Goal: Task Accomplishment & Management: Manage account settings

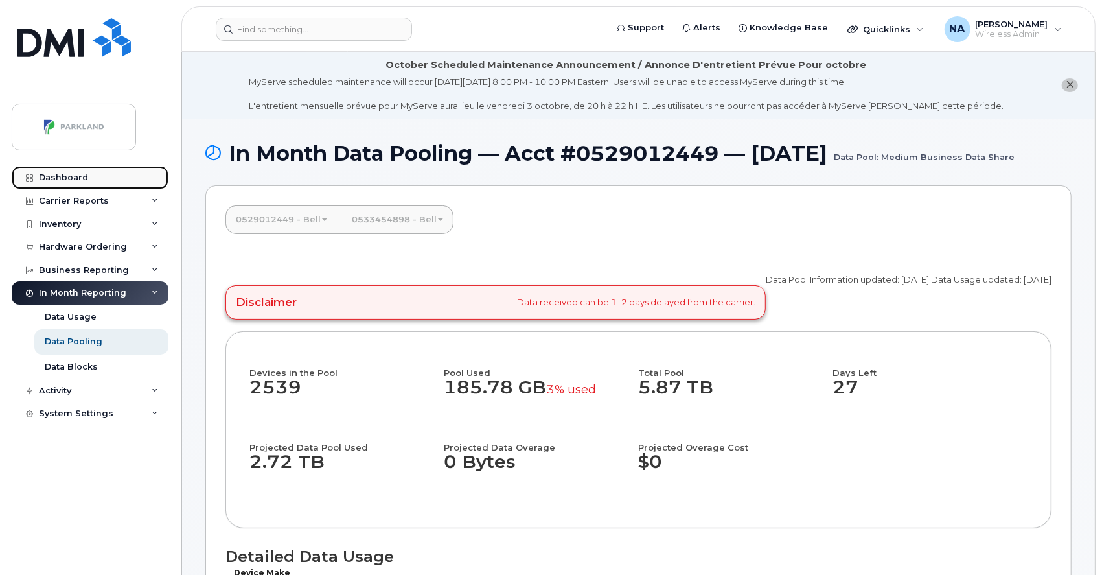
click at [63, 174] on div "Dashboard" at bounding box center [63, 177] width 49 height 10
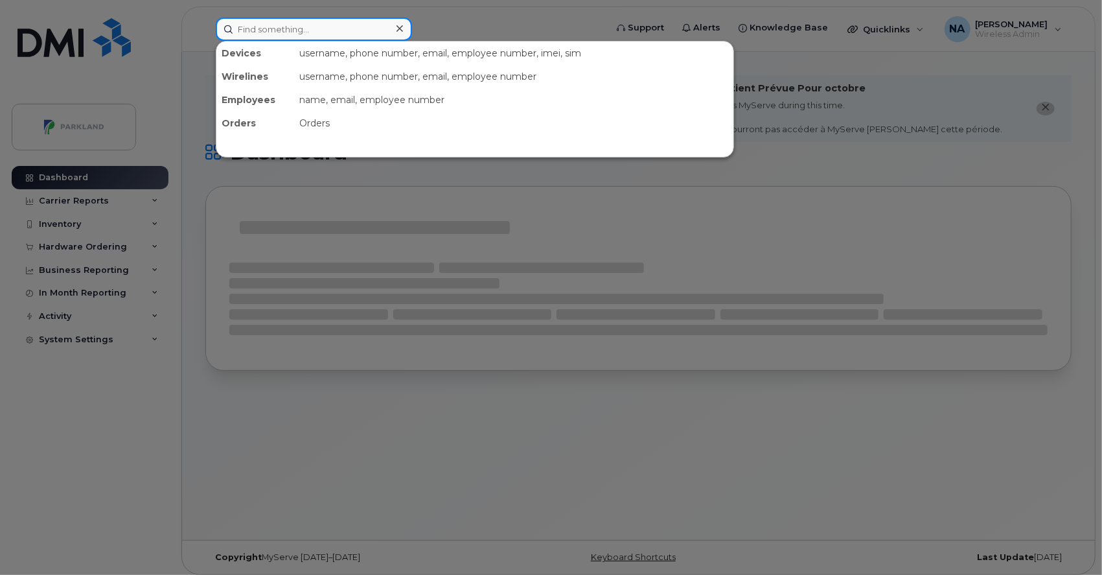
click at [310, 27] on input at bounding box center [314, 28] width 196 height 23
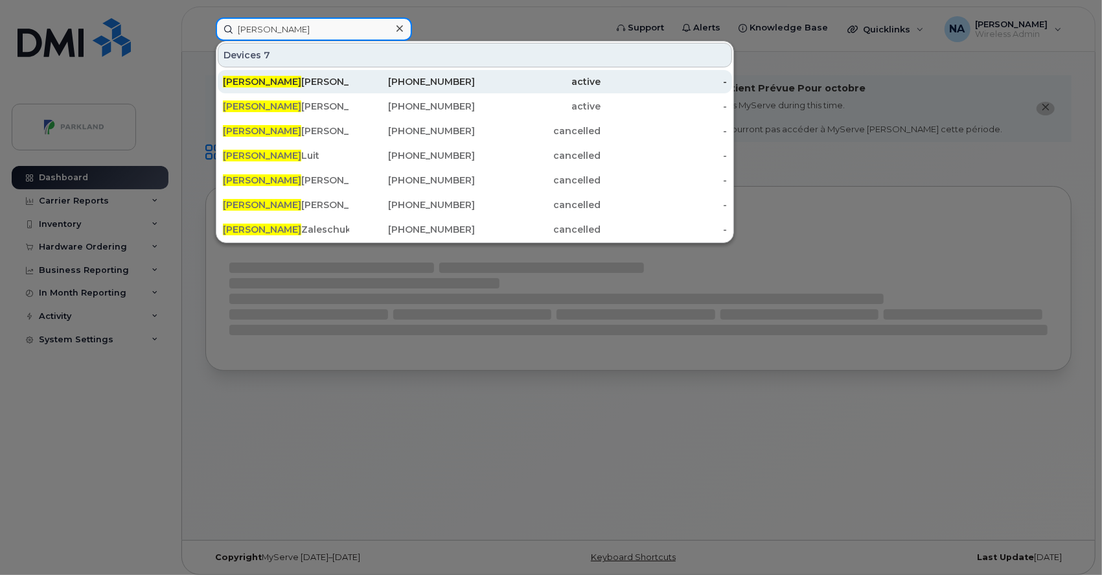
type input "joel"
click at [284, 81] on div "Joel Meyer" at bounding box center [286, 81] width 126 height 13
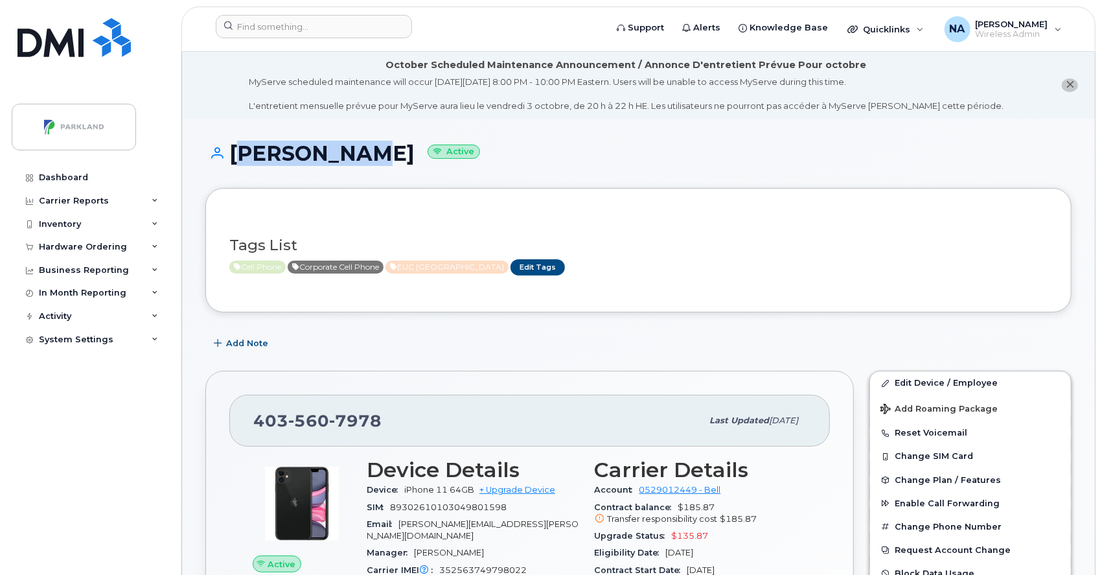
drag, startPoint x: 227, startPoint y: 153, endPoint x: 352, endPoint y: 155, distance: 124.4
click at [352, 155] on h1 "[PERSON_NAME] Active" at bounding box center [638, 153] width 866 height 23
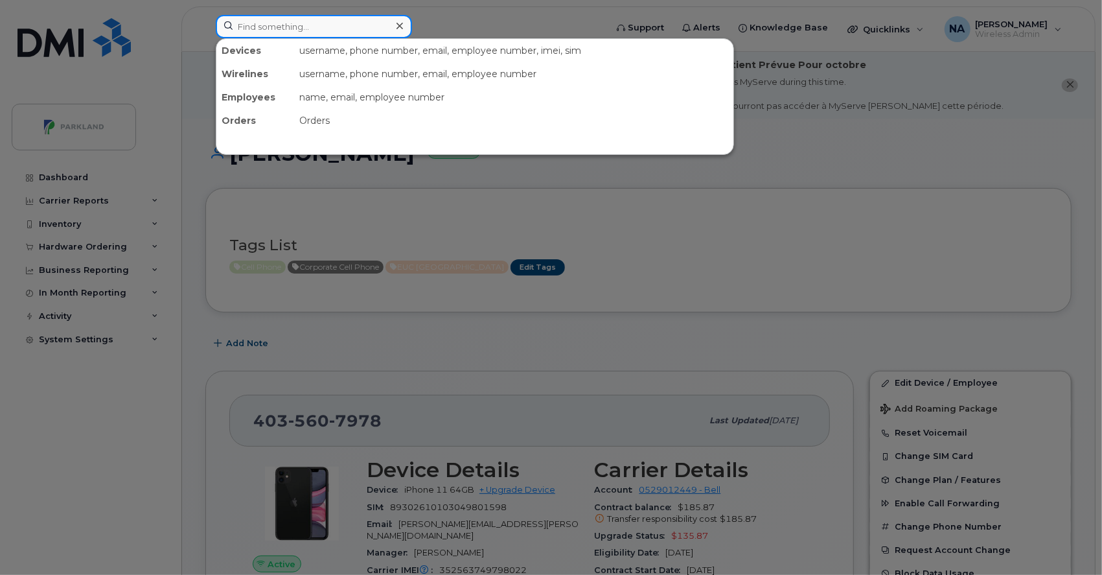
click at [303, 27] on input at bounding box center [314, 26] width 196 height 23
click at [523, 223] on div at bounding box center [551, 287] width 1102 height 575
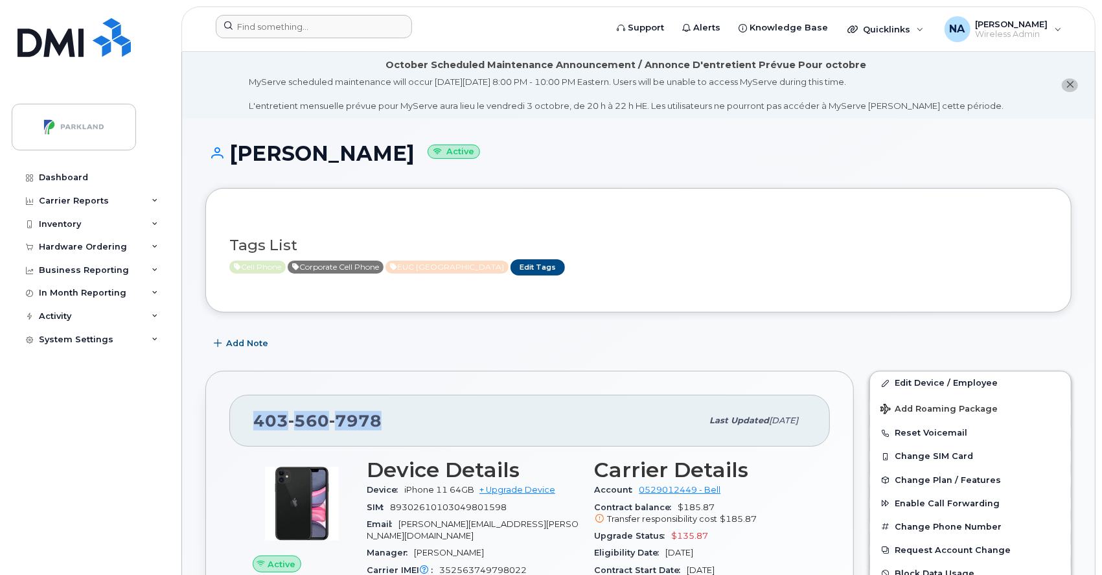
drag, startPoint x: 245, startPoint y: 422, endPoint x: 386, endPoint y: 412, distance: 140.9
click at [386, 412] on div "[PHONE_NUMBER] Last updated [DATE]" at bounding box center [529, 420] width 600 height 52
click at [269, 29] on input at bounding box center [314, 26] width 196 height 23
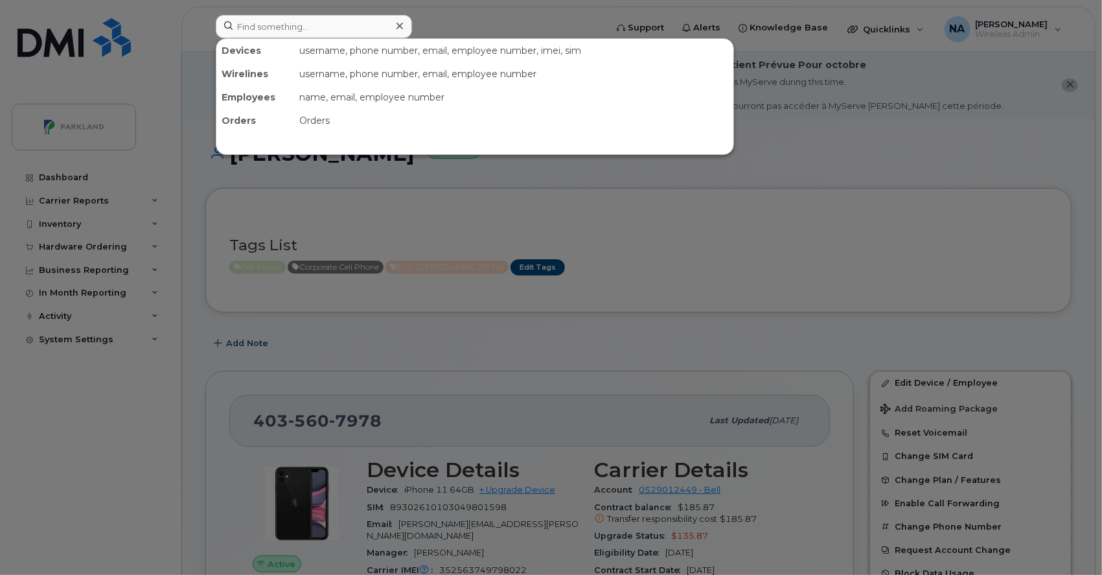
click at [746, 326] on div at bounding box center [551, 287] width 1102 height 575
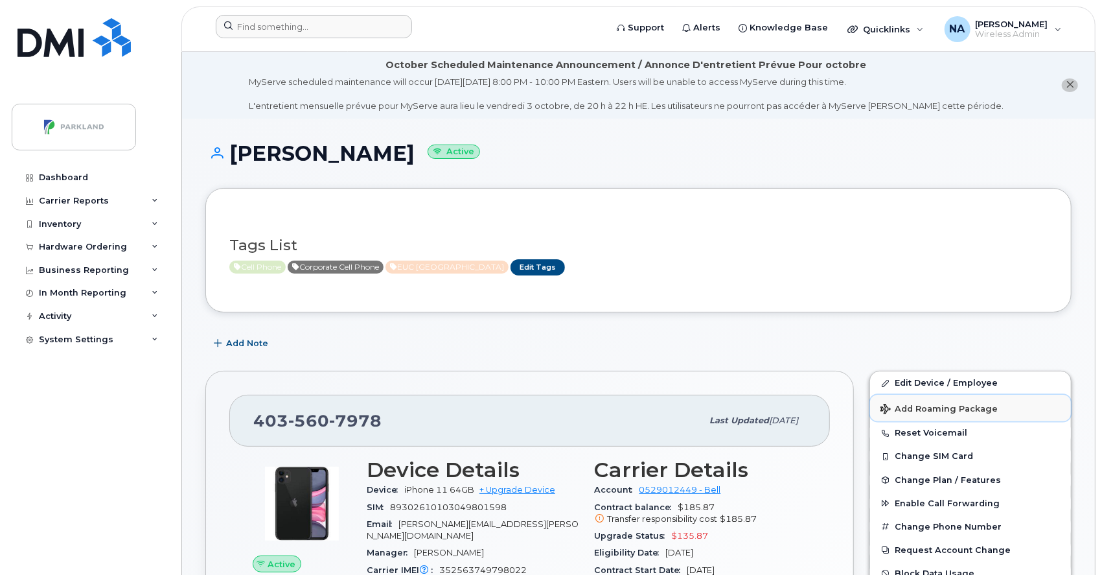
click at [916, 407] on span "Add Roaming Package" at bounding box center [938, 410] width 117 height 12
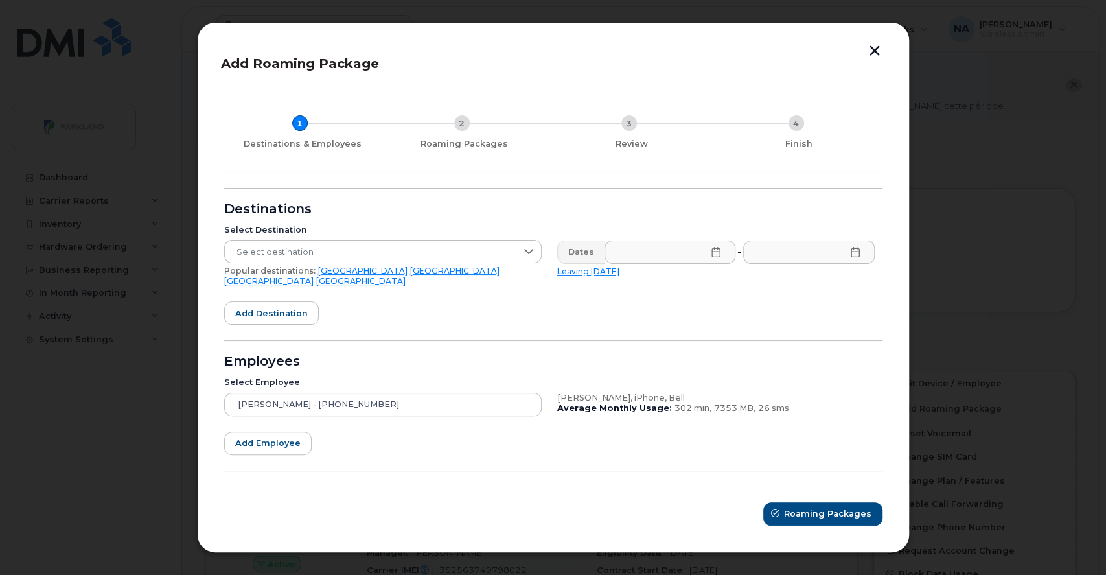
click at [630, 78] on header "Add Roaming Package" at bounding box center [553, 67] width 665 height 43
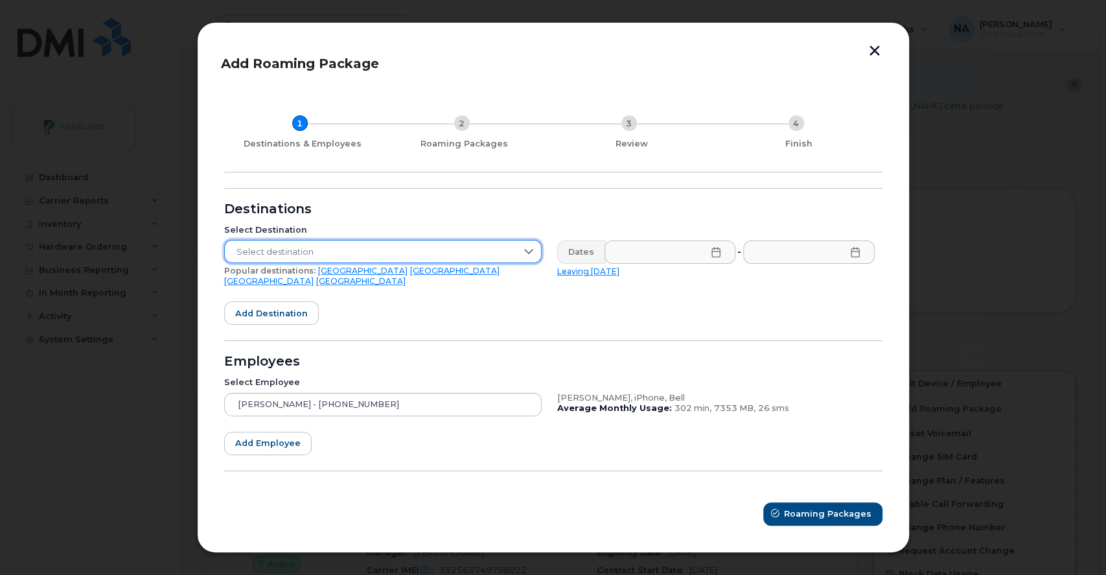
click at [402, 250] on span "Select destination" at bounding box center [370, 251] width 291 height 23
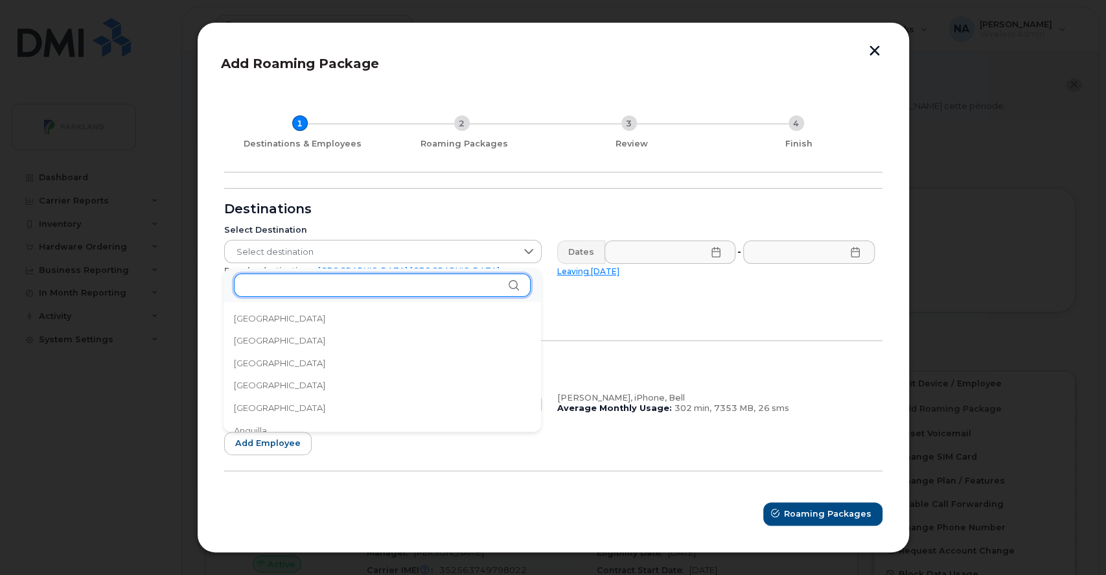
click at [378, 283] on input "text" at bounding box center [382, 284] width 297 height 23
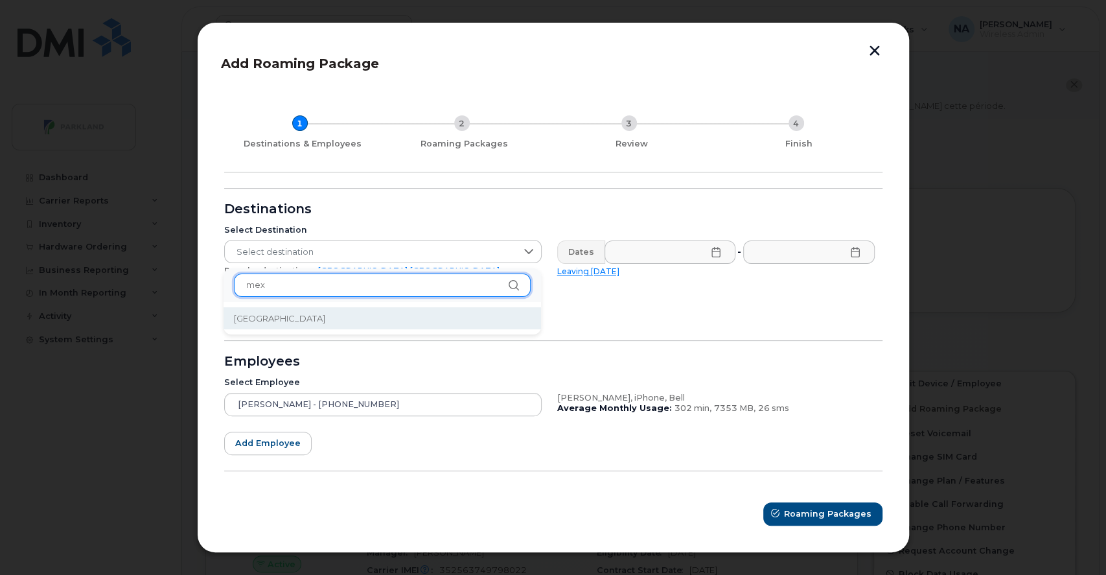
type input "mex"
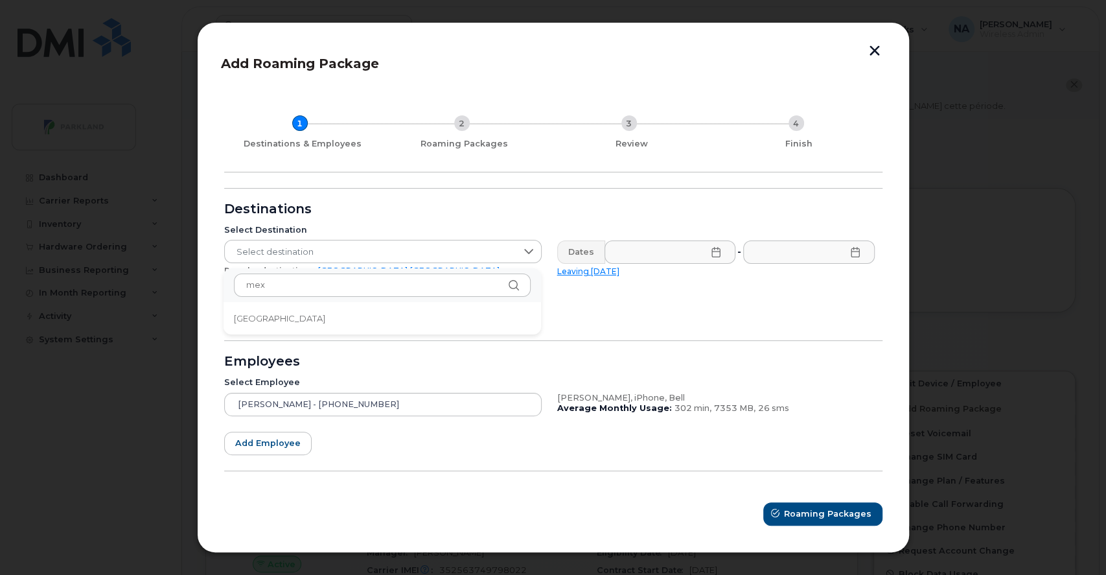
click at [257, 314] on span "[GEOGRAPHIC_DATA]" at bounding box center [279, 318] width 91 height 12
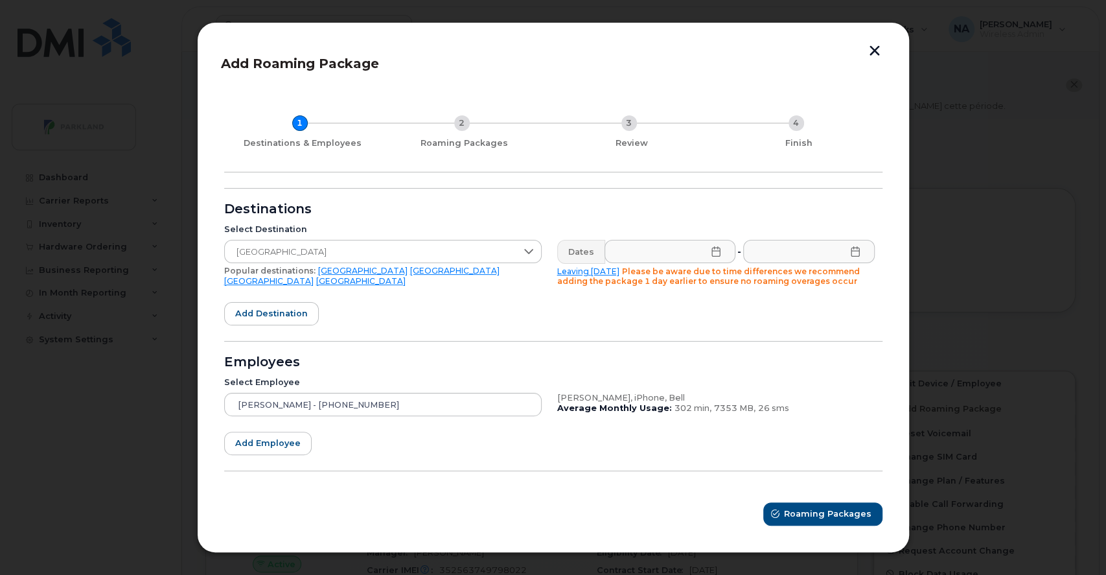
click at [715, 254] on icon at bounding box center [716, 251] width 10 height 10
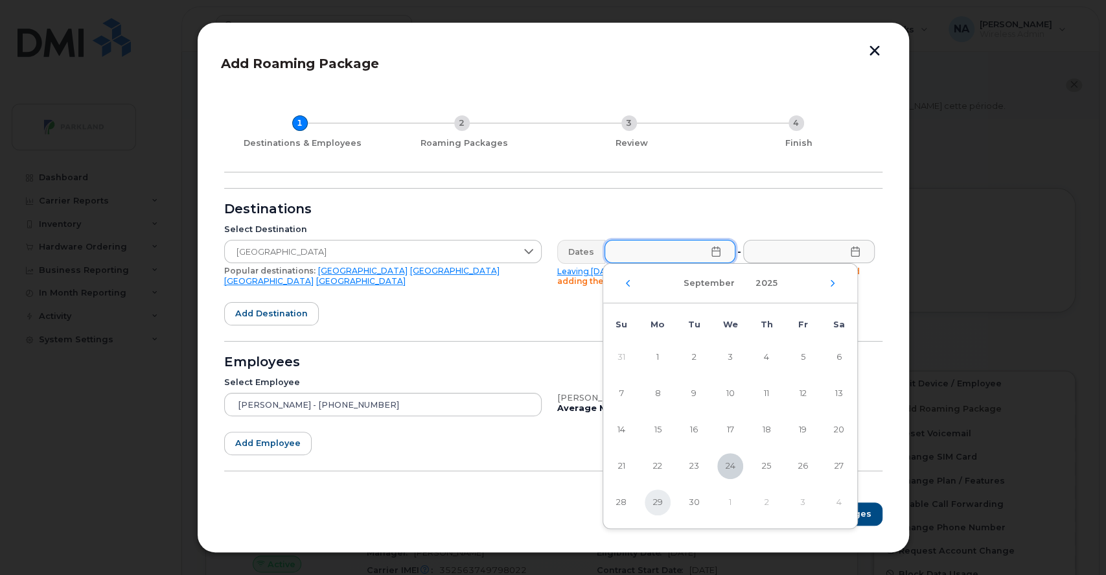
click at [657, 500] on span "29" at bounding box center [658, 502] width 26 height 26
type input "[DATE]"
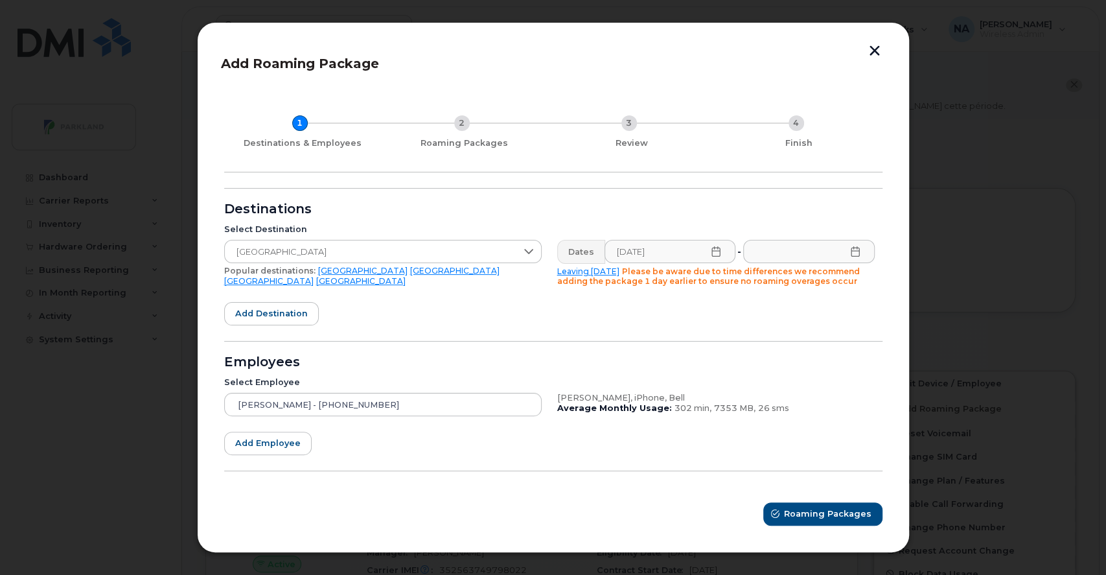
click at [855, 256] on icon at bounding box center [854, 251] width 8 height 10
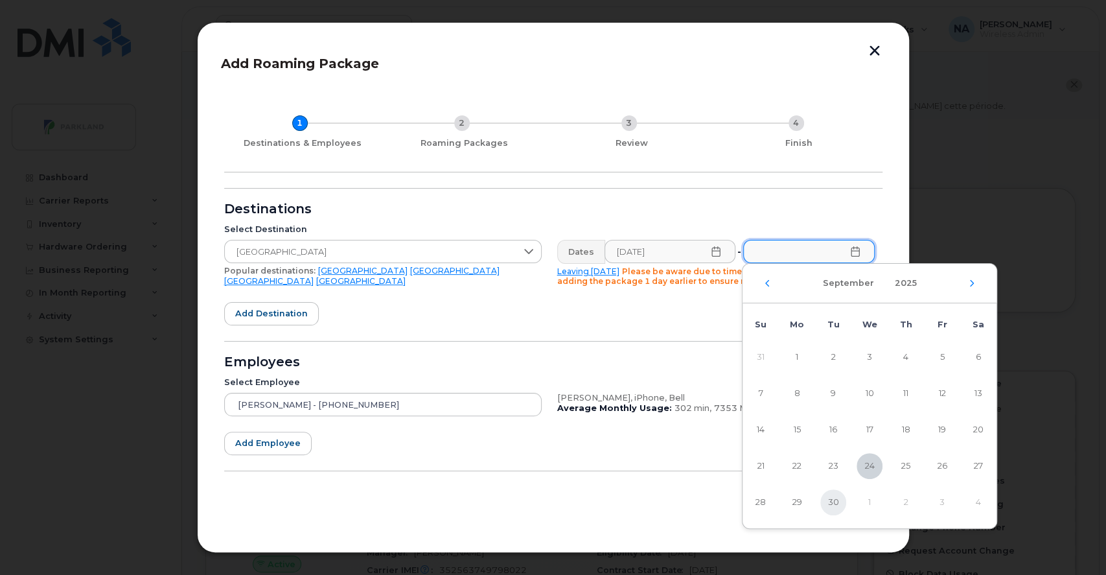
click at [830, 501] on span "30" at bounding box center [833, 502] width 26 height 26
type input "[DATE]"
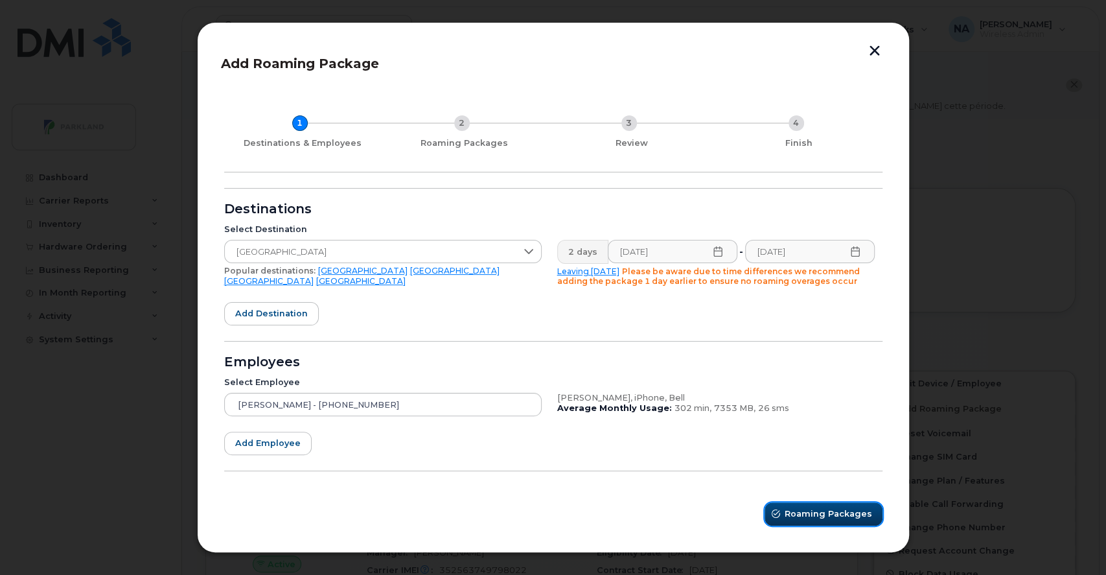
click at [821, 516] on span "Roaming Packages" at bounding box center [827, 513] width 87 height 12
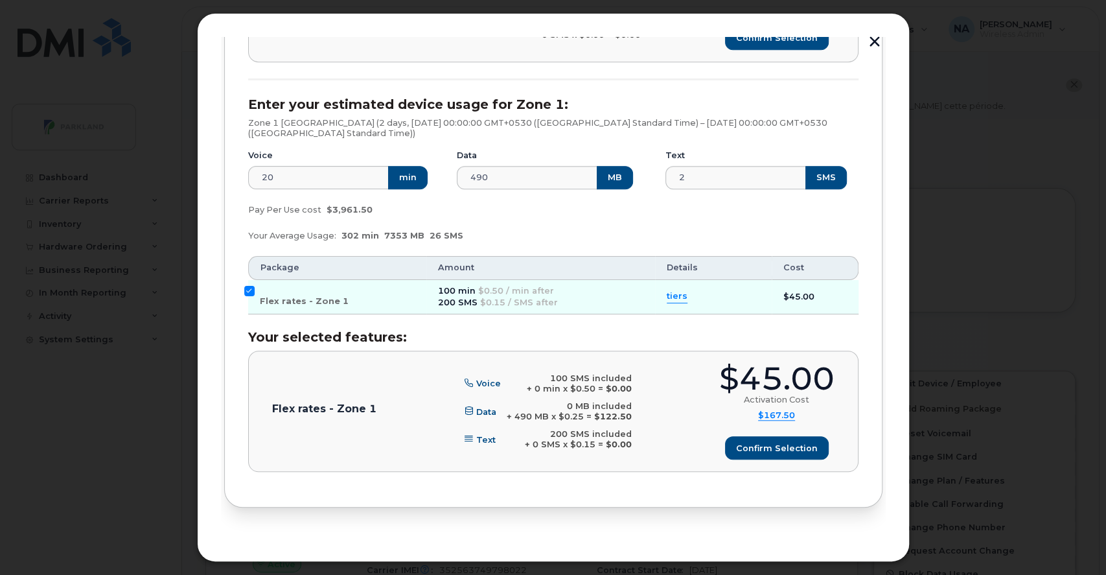
scroll to position [564, 0]
click at [249, 287] on input "Flex rates - Zone 1" at bounding box center [249, 291] width 10 height 10
checkbox input "false"
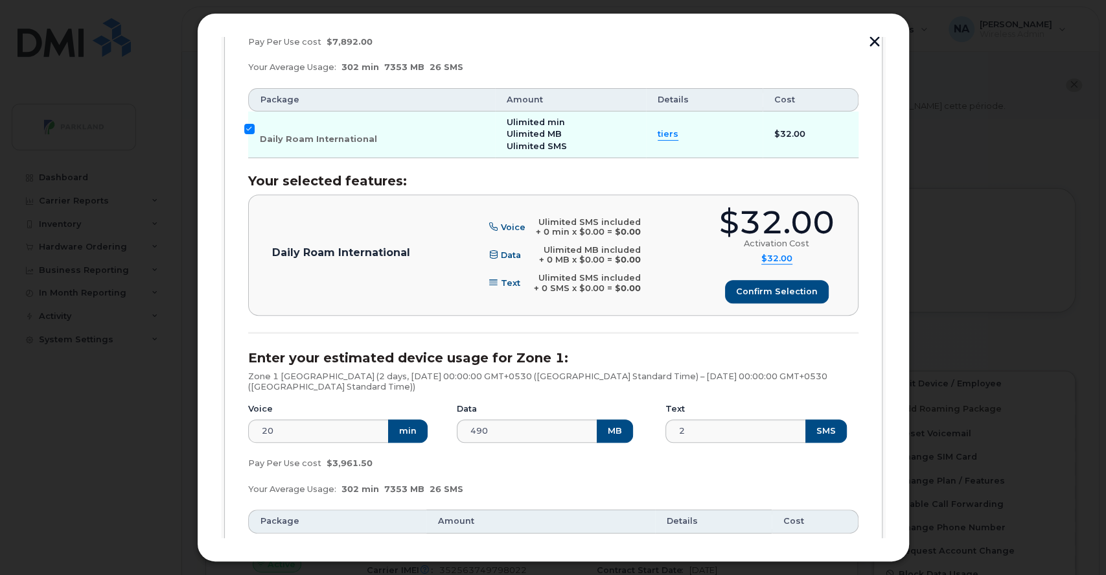
scroll to position [306, 0]
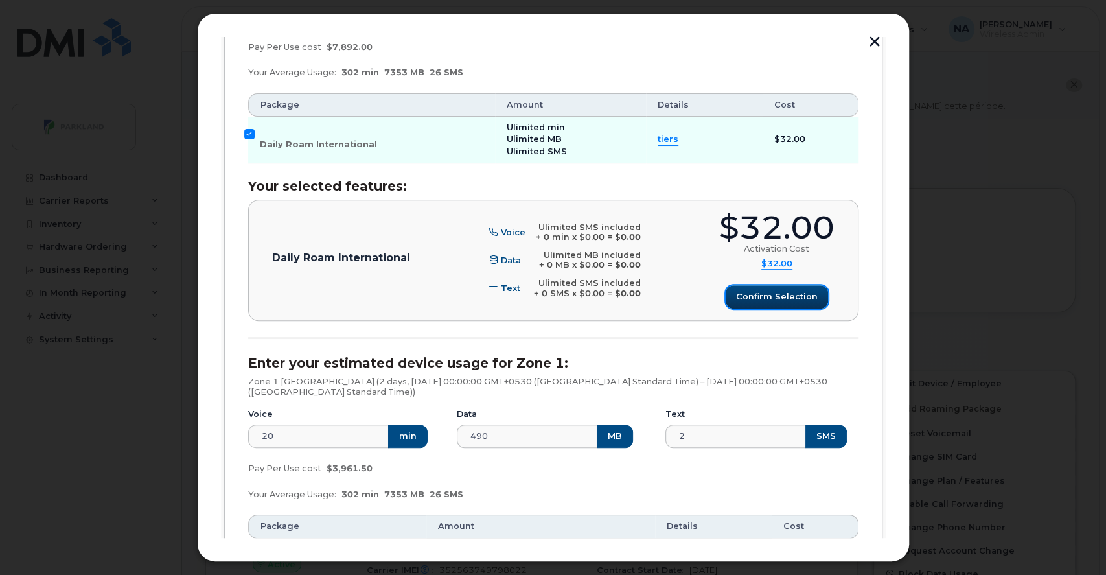
click at [763, 295] on span "Confirm selection" at bounding box center [777, 296] width 82 height 12
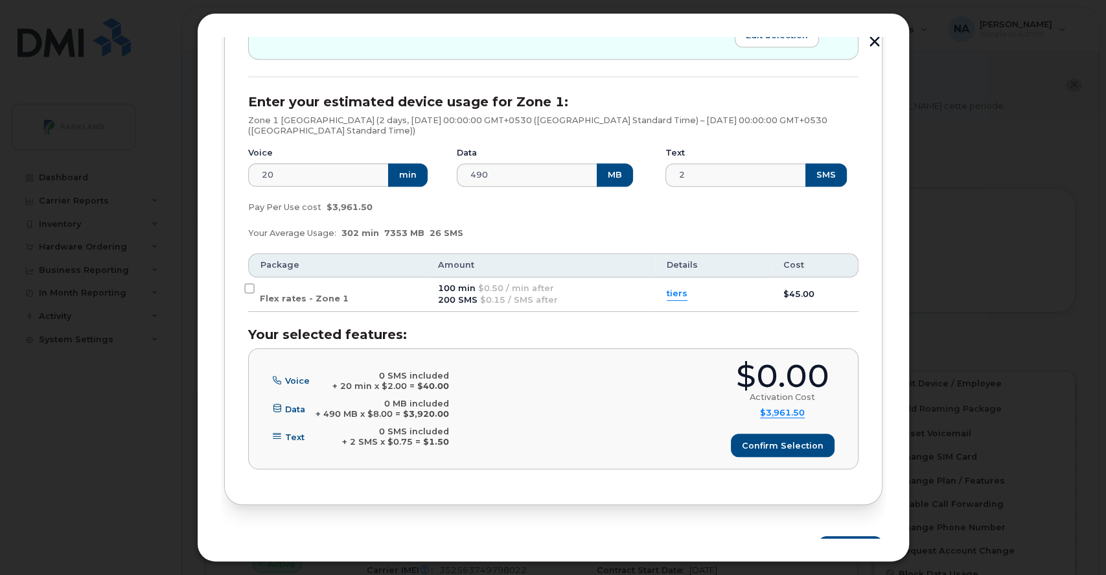
scroll to position [580, 0]
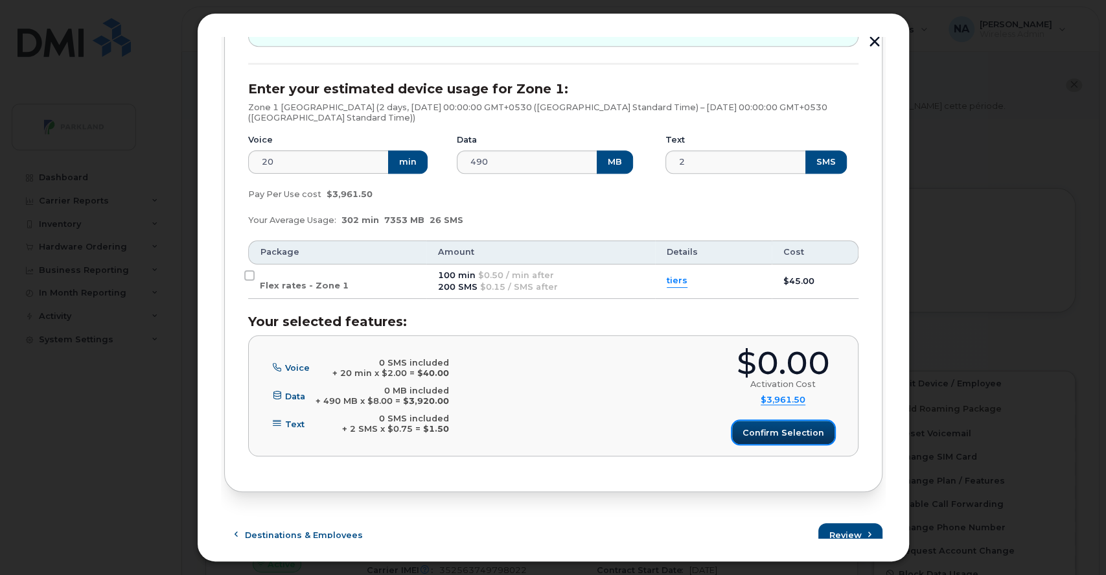
click at [764, 430] on span "Confirm selection" at bounding box center [783, 432] width 82 height 12
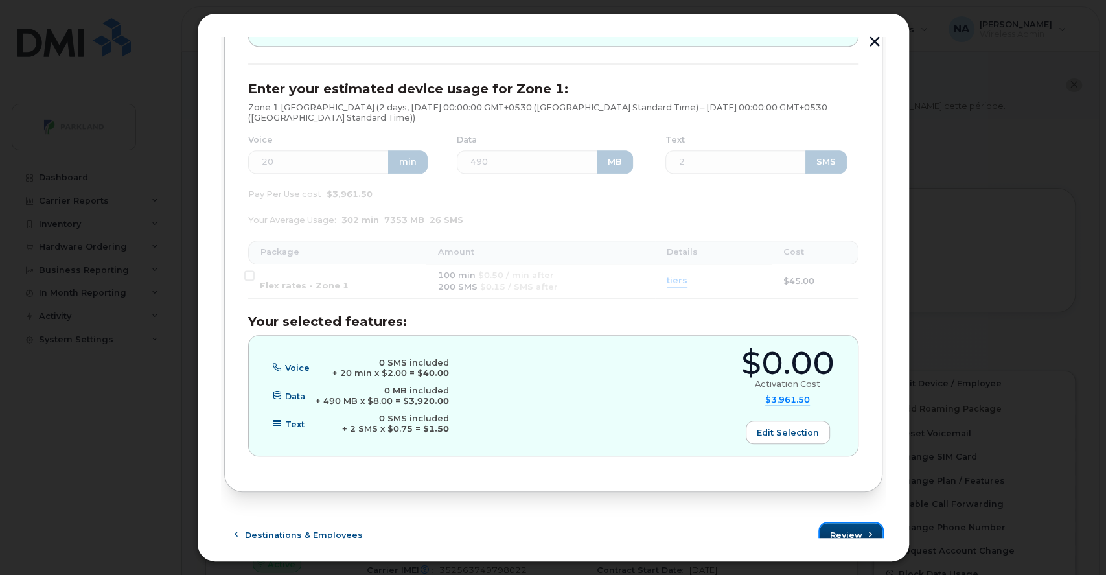
click at [839, 529] on span "Review" at bounding box center [846, 535] width 32 height 12
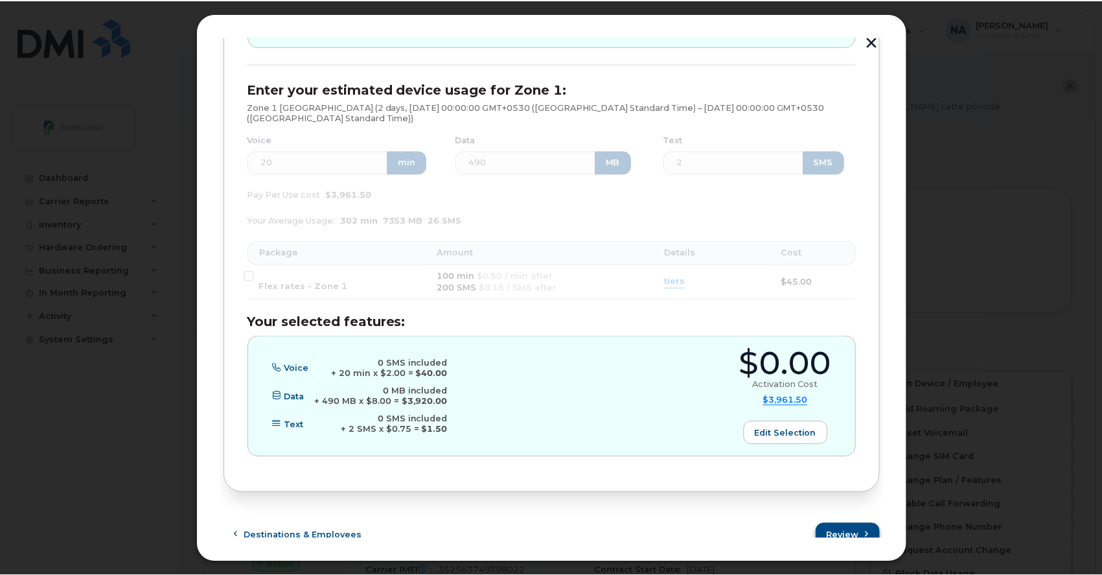
scroll to position [0, 0]
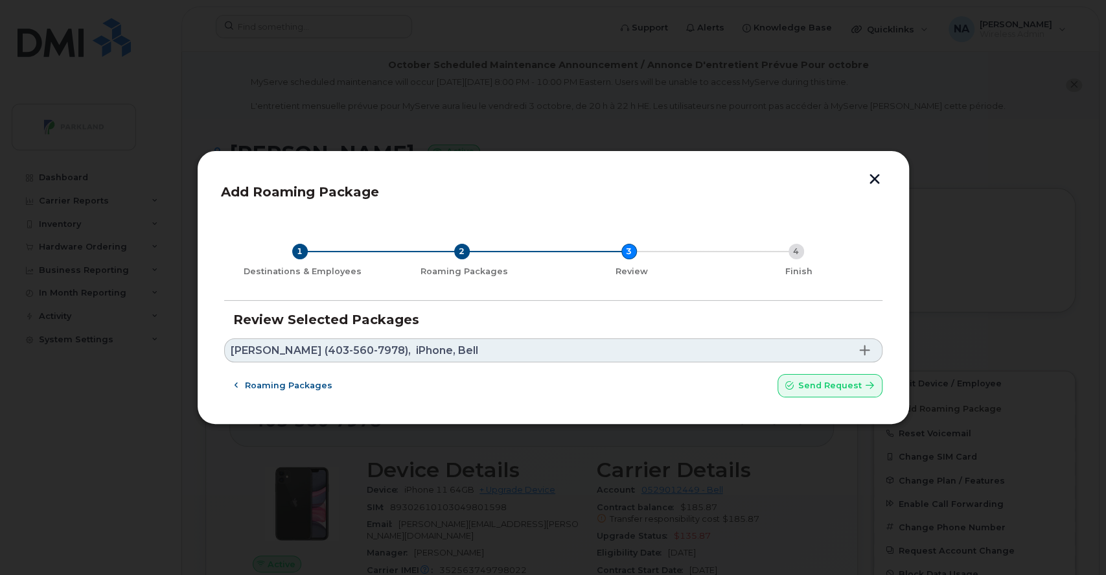
click at [876, 177] on button "button" at bounding box center [874, 181] width 19 height 14
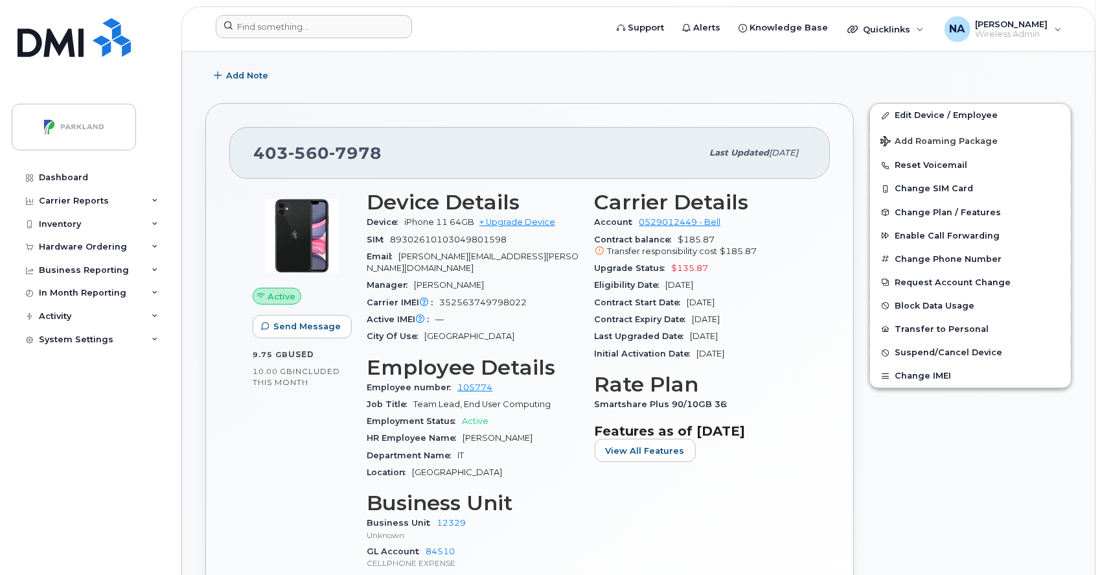
scroll to position [269, 0]
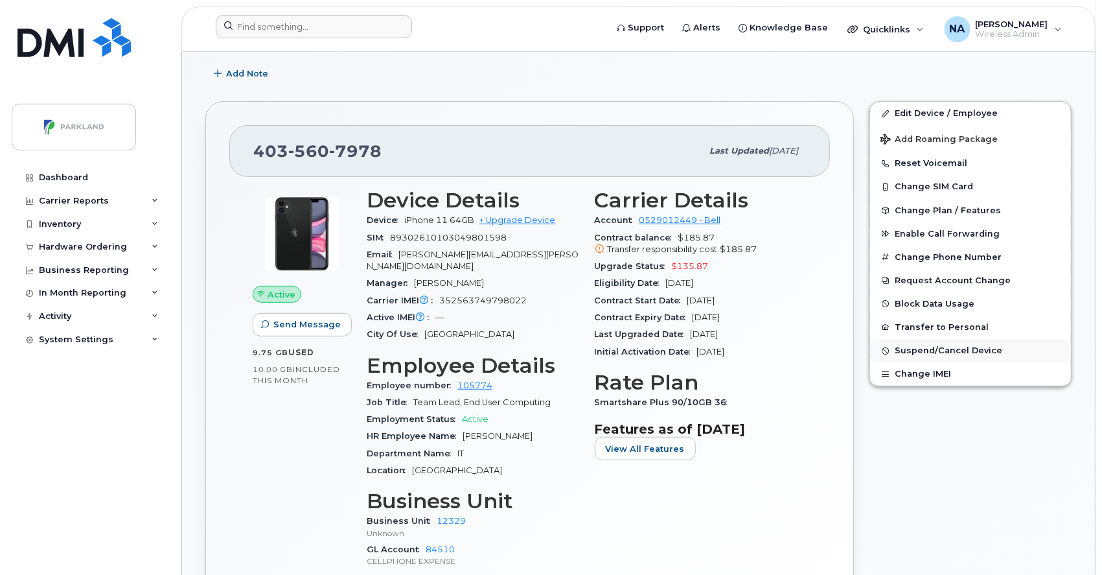
click at [959, 348] on span "Suspend/Cancel Device" at bounding box center [949, 351] width 108 height 10
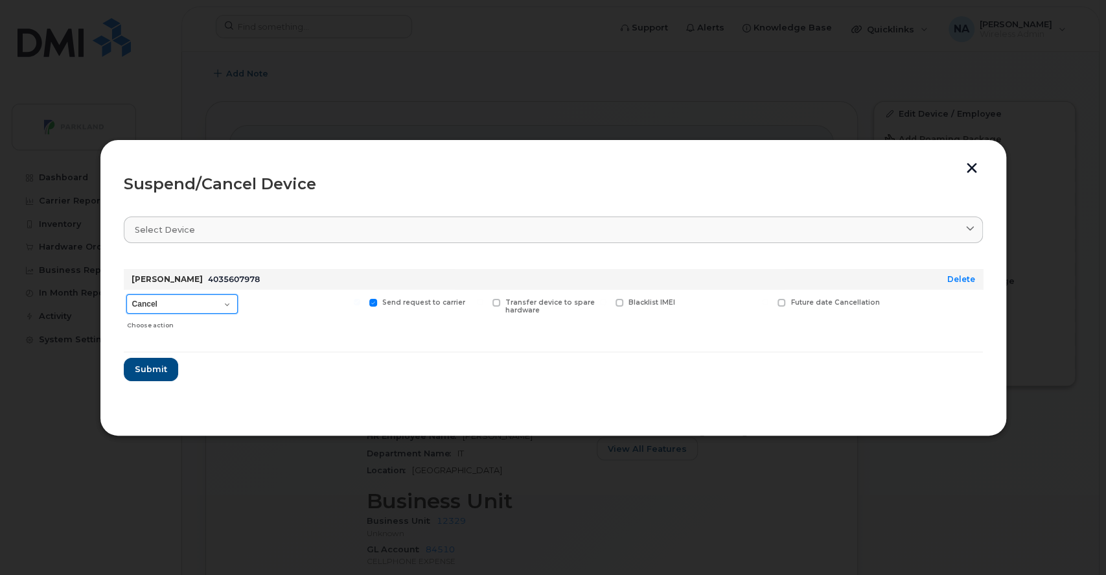
click at [226, 304] on select "Cancel Suspend - Extend Suspension Suspend - Reduced Rate Suspend - Full Rate S…" at bounding box center [181, 303] width 111 height 19
click at [297, 379] on form "[PERSON_NAME] 4035607978 Delete Cancel Suspend - Extend Suspension Suspend - Re…" at bounding box center [553, 319] width 859 height 122
click at [231, 303] on select "Cancel Suspend - Extend Suspension Suspend - Reduced Rate Suspend - Full Rate S…" at bounding box center [181, 303] width 111 height 19
click at [970, 170] on button "button" at bounding box center [971, 170] width 19 height 14
